Goal: Communication & Community: Ask a question

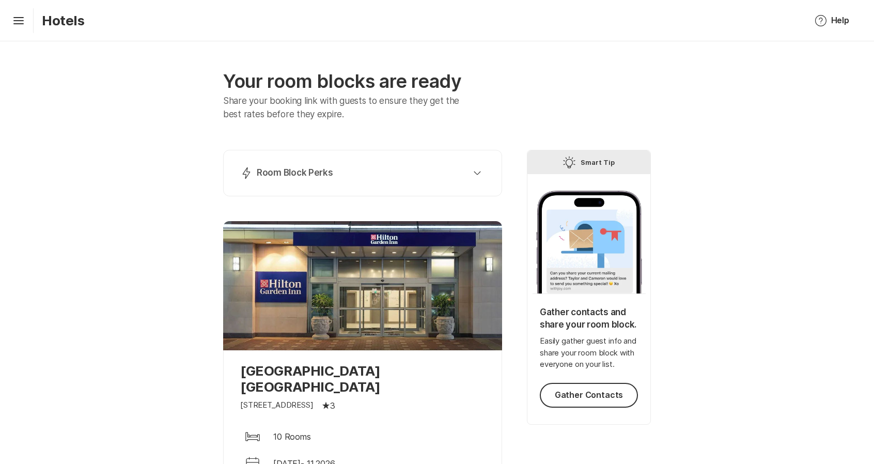
click at [738, 176] on div "Your room blocks are ready Share your booking link with guests to ensure they g…" at bounding box center [437, 372] width 874 height 662
click at [21, 21] on icon "Hamburger" at bounding box center [18, 20] width 17 height 17
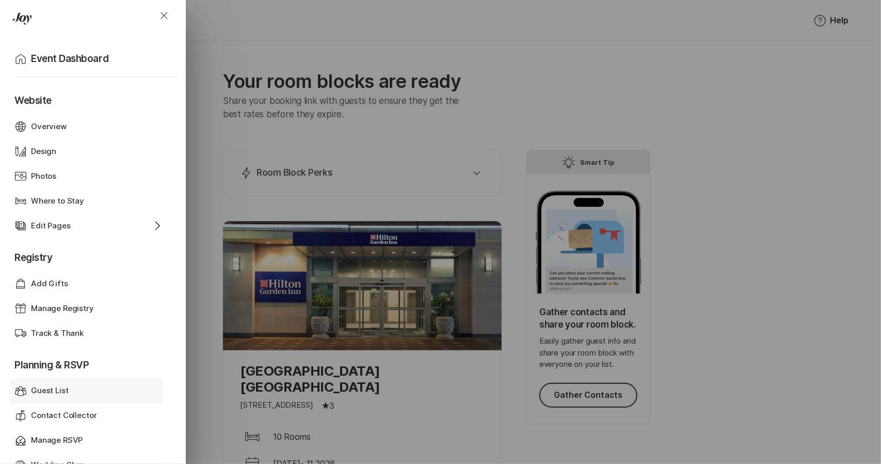
click at [67, 389] on p "Guest List" at bounding box center [50, 391] width 38 height 12
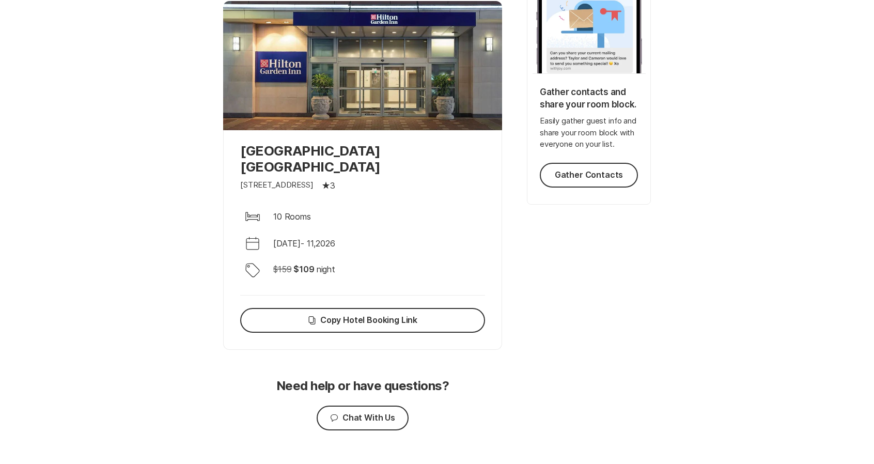
scroll to position [240, 0]
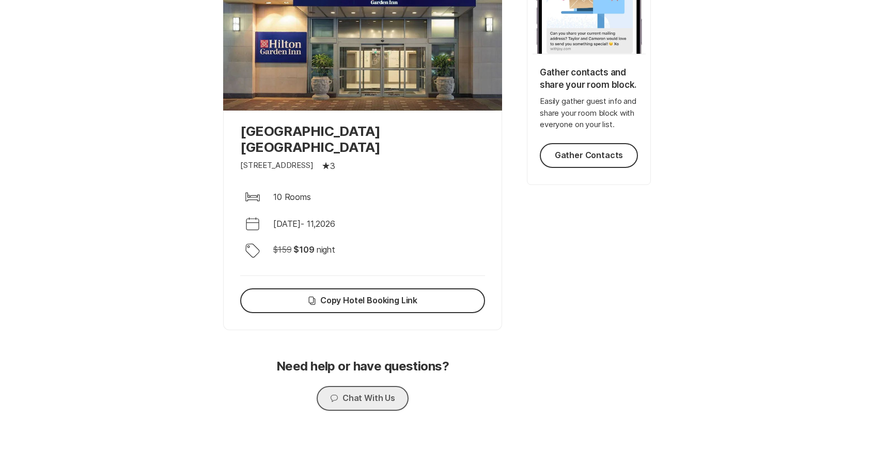
click at [384, 390] on button "Chat Chat With Us" at bounding box center [362, 398] width 92 height 25
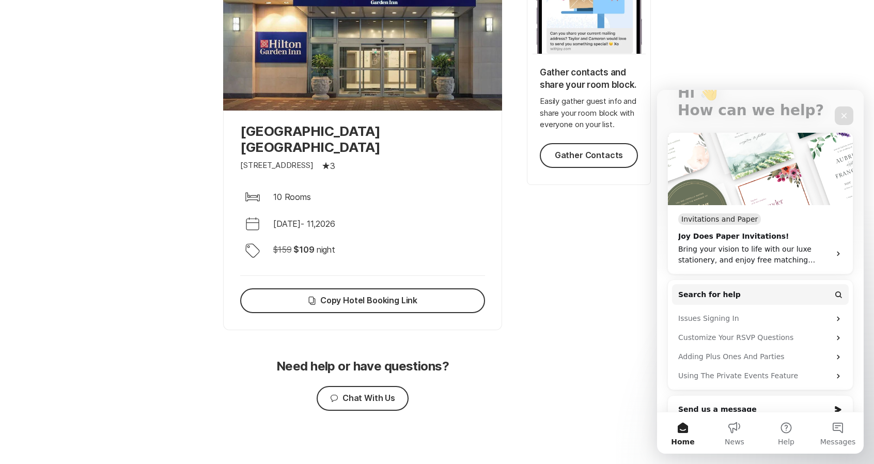
scroll to position [147, 0]
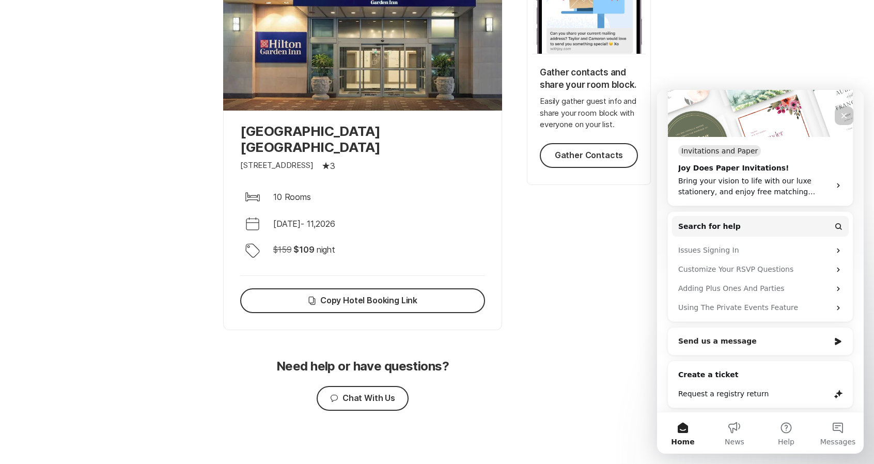
click at [765, 342] on div "Send us a message" at bounding box center [753, 341] width 151 height 11
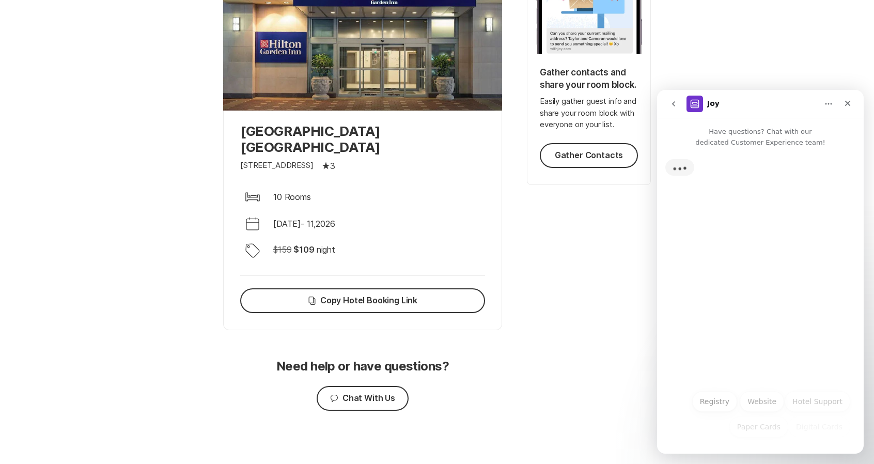
scroll to position [0, 0]
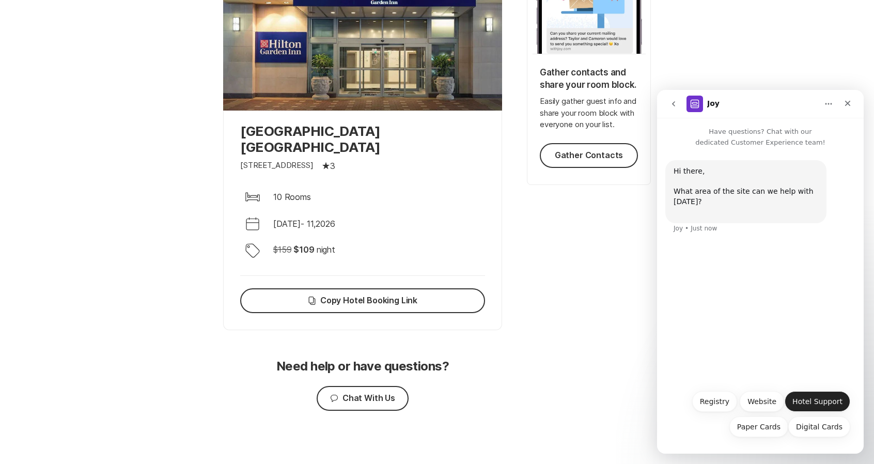
click at [823, 398] on button "Hotel Support" at bounding box center [817, 401] width 66 height 21
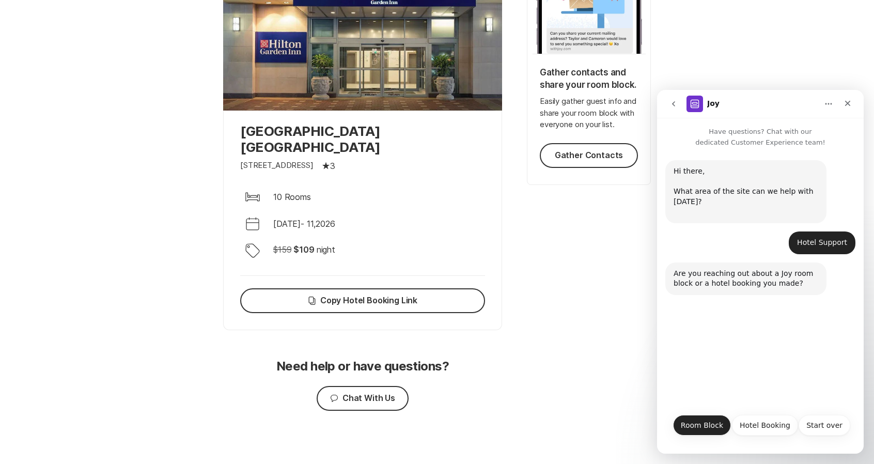
click at [716, 424] on button "Room Block" at bounding box center [702, 425] width 58 height 21
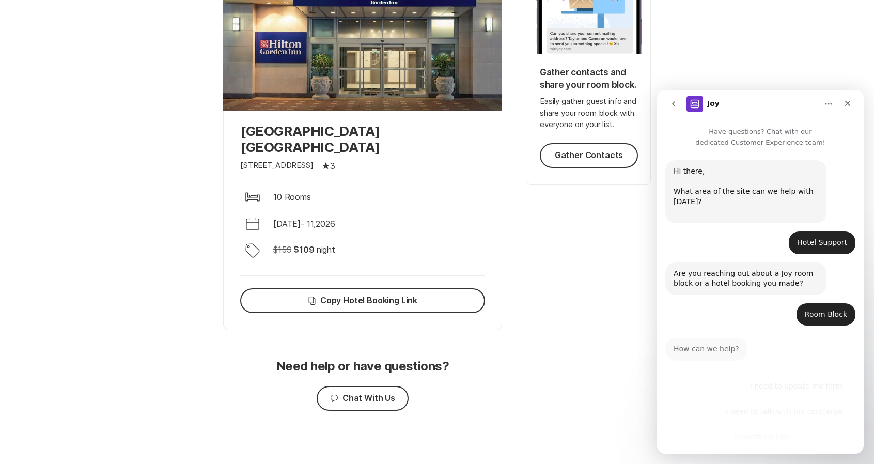
scroll to position [9, 0]
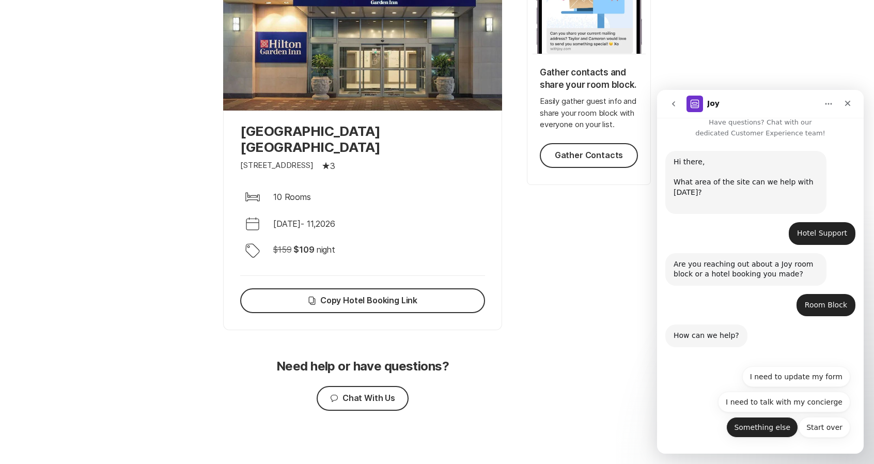
click at [774, 424] on button "Something else" at bounding box center [762, 427] width 72 height 21
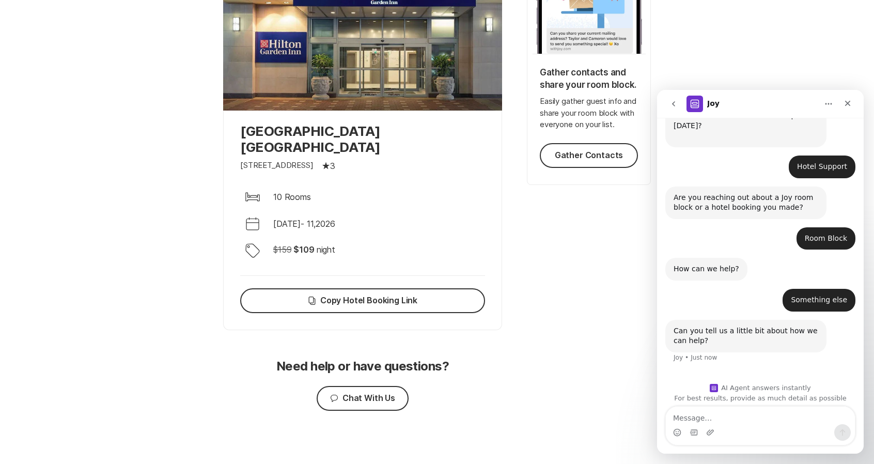
scroll to position [82, 0]
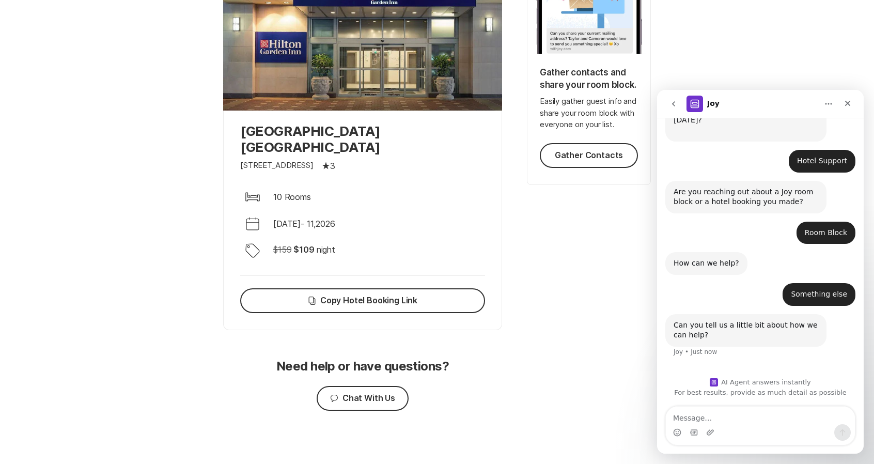
click at [707, 414] on textarea "Message…" at bounding box center [759, 415] width 189 height 18
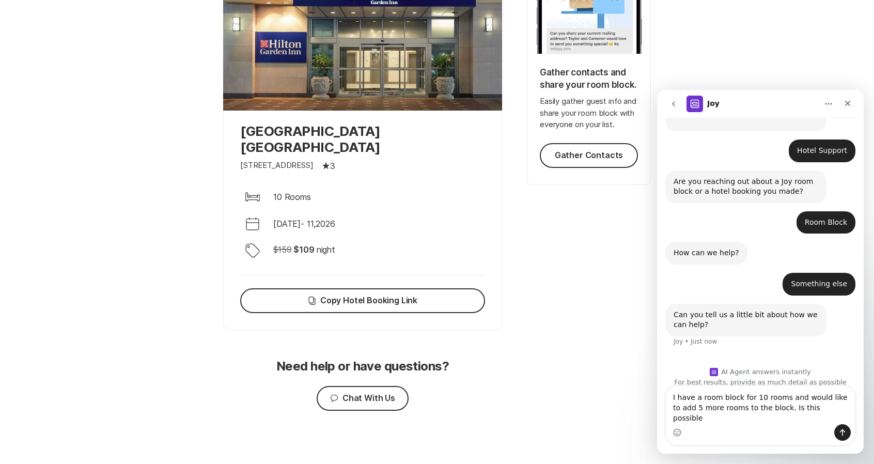
type textarea "I have a room block for 10 rooms and would like to add 5 more rooms to the bloc…"
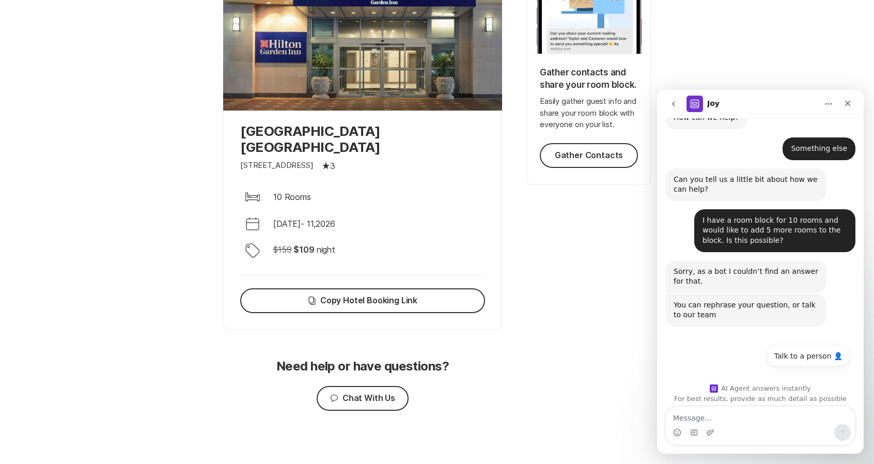
scroll to position [233, 0]
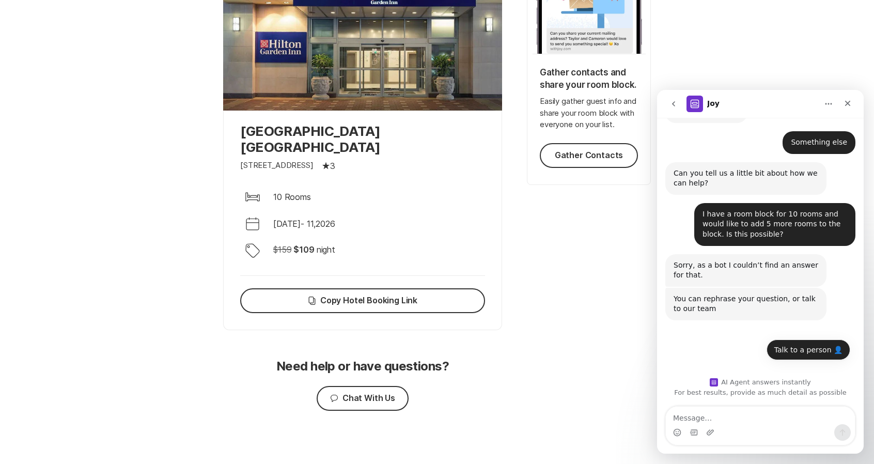
click at [834, 350] on button "Talk to a person 👤" at bounding box center [808, 349] width 84 height 21
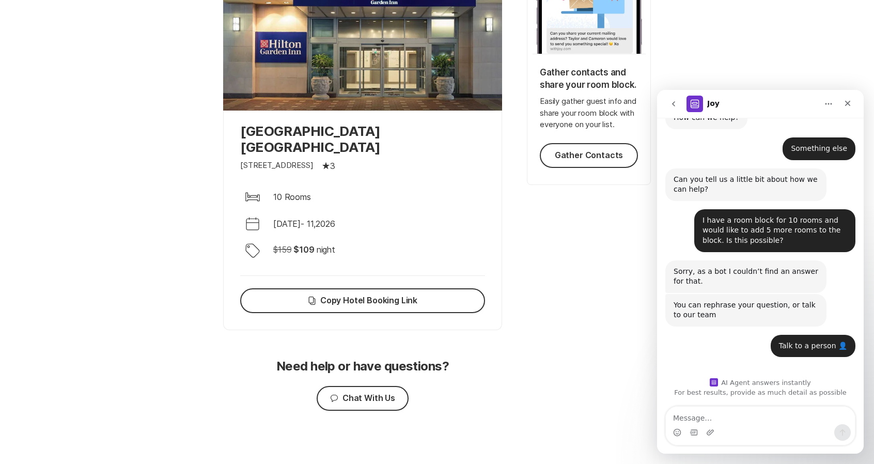
scroll to position [250, 0]
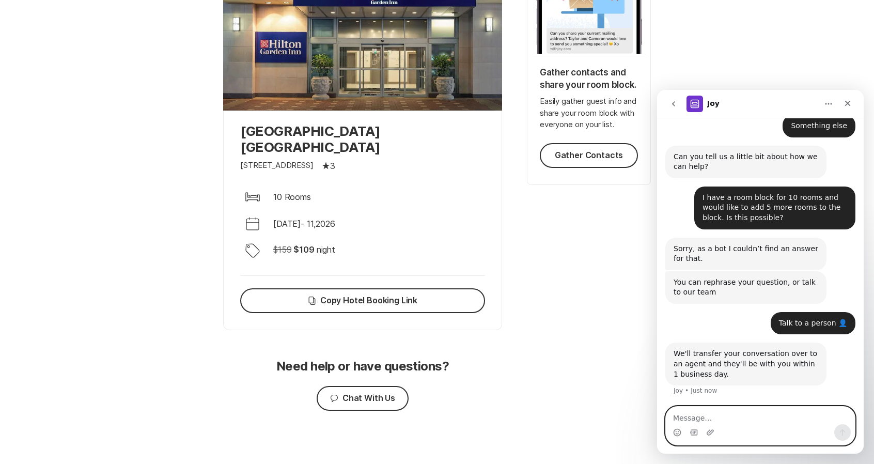
click at [728, 421] on textarea "Message…" at bounding box center [759, 415] width 189 height 18
type textarea "thank you"
